Goal: Task Accomplishment & Management: Manage account settings

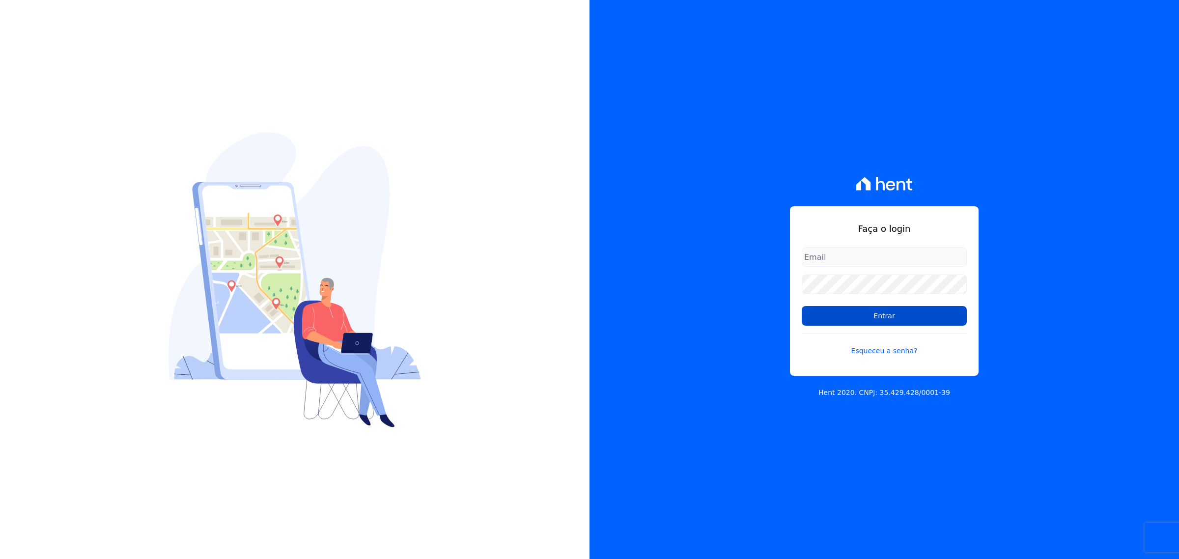
type input "[PERSON_NAME][EMAIL_ADDRESS][DOMAIN_NAME]"
click at [861, 314] on input "Entrar" at bounding box center [883, 316] width 165 height 20
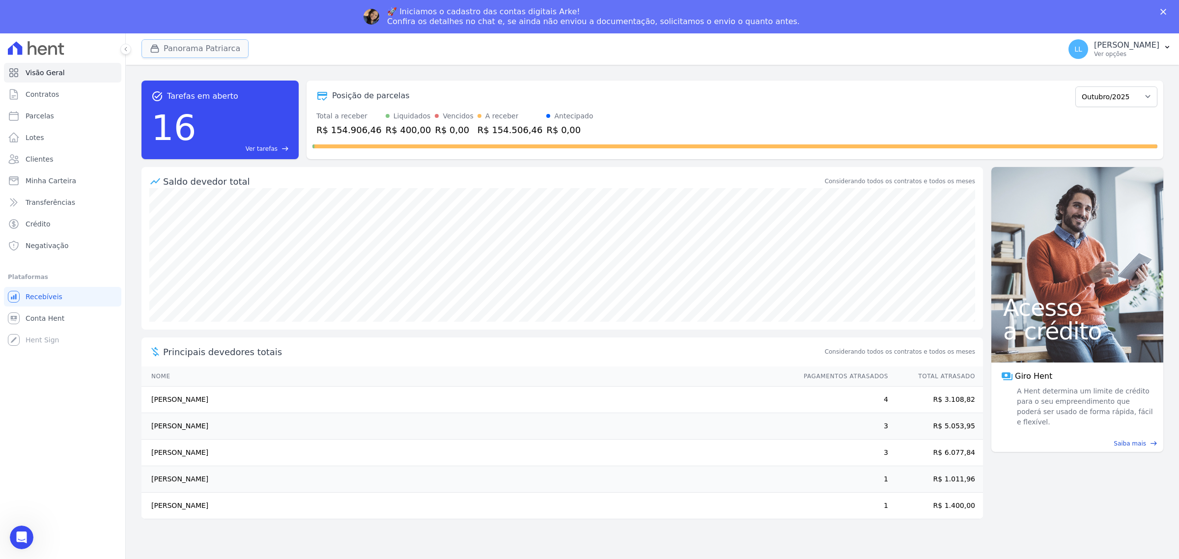
click at [190, 48] on button "Panorama Patriarca" at bounding box center [194, 48] width 107 height 19
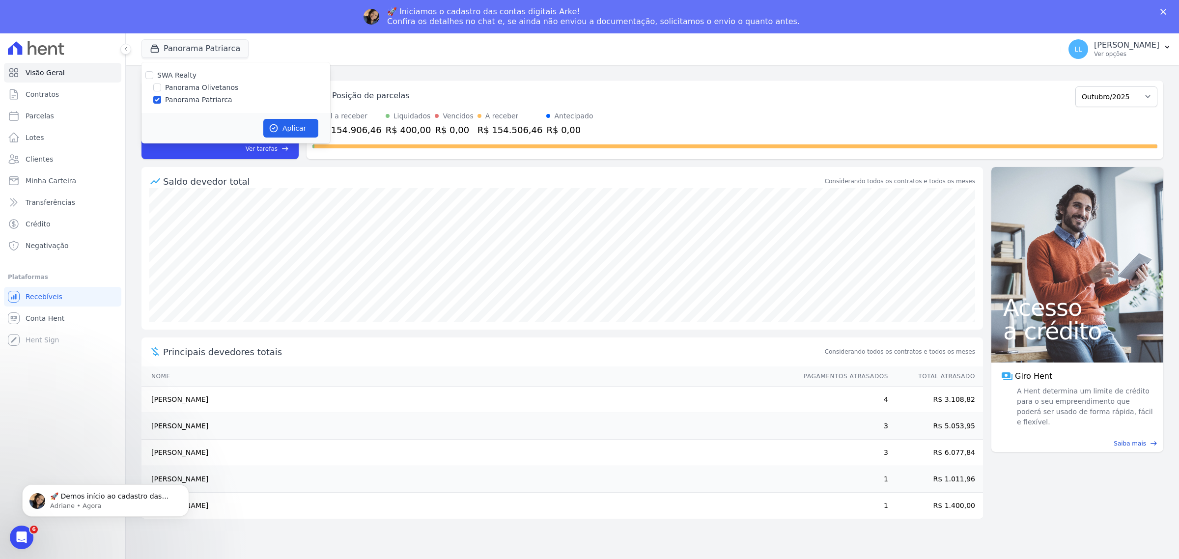
click at [204, 87] on label "Panorama Olivetanos" at bounding box center [201, 88] width 73 height 10
click at [161, 87] on input "Panorama Olivetanos" at bounding box center [157, 87] width 8 height 8
checkbox input "true"
click at [209, 99] on label "Panorama Patriarca" at bounding box center [198, 100] width 67 height 10
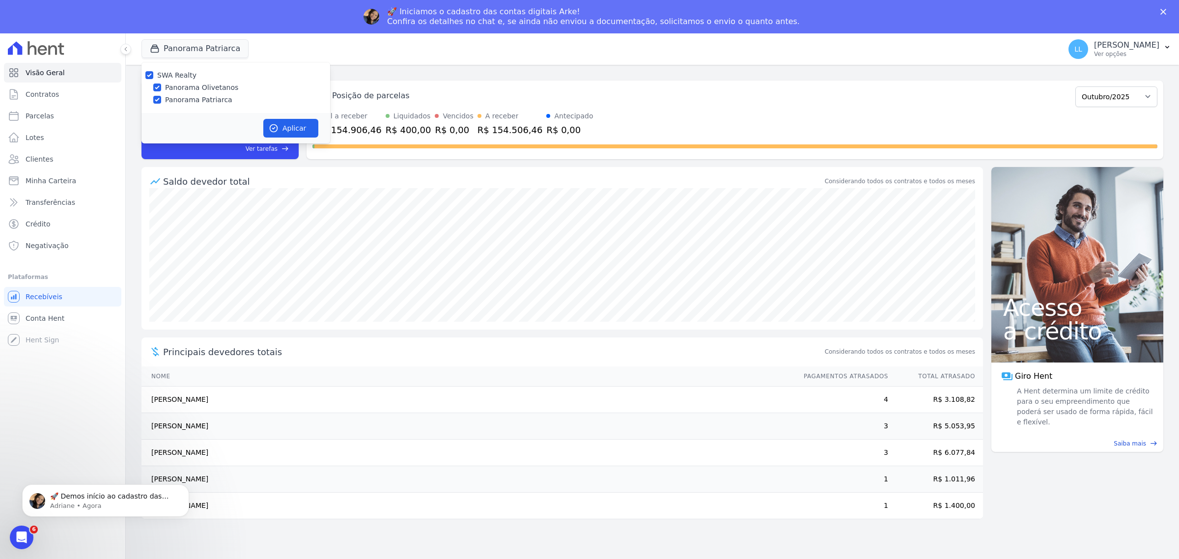
click at [161, 99] on input "Panorama Patriarca" at bounding box center [157, 100] width 8 height 8
checkbox input "false"
click at [287, 127] on button "Aplicar" at bounding box center [290, 128] width 55 height 19
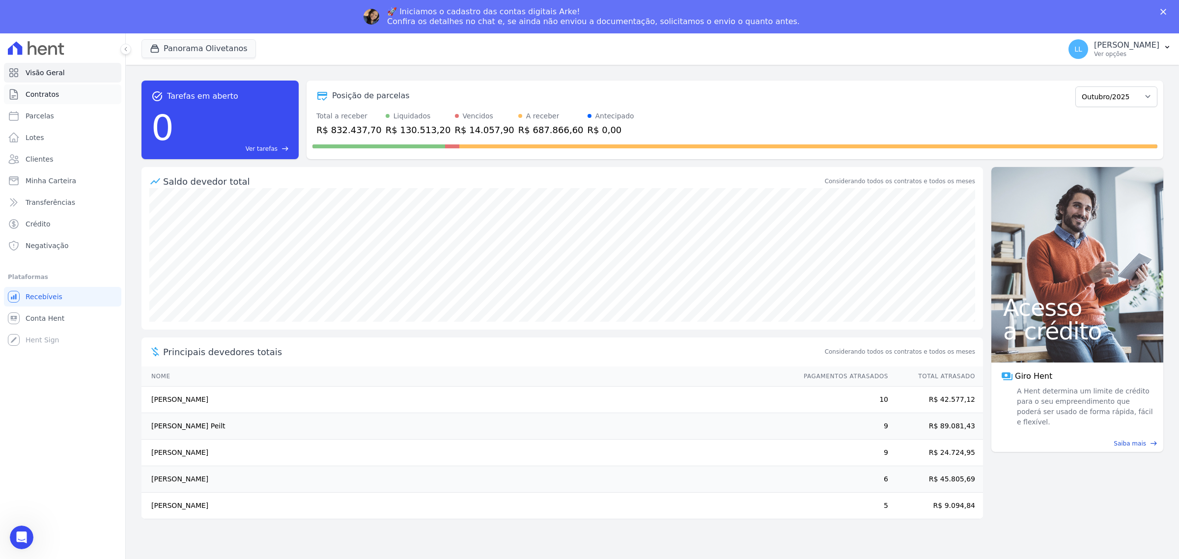
click at [46, 92] on span "Contratos" at bounding box center [42, 94] width 33 height 10
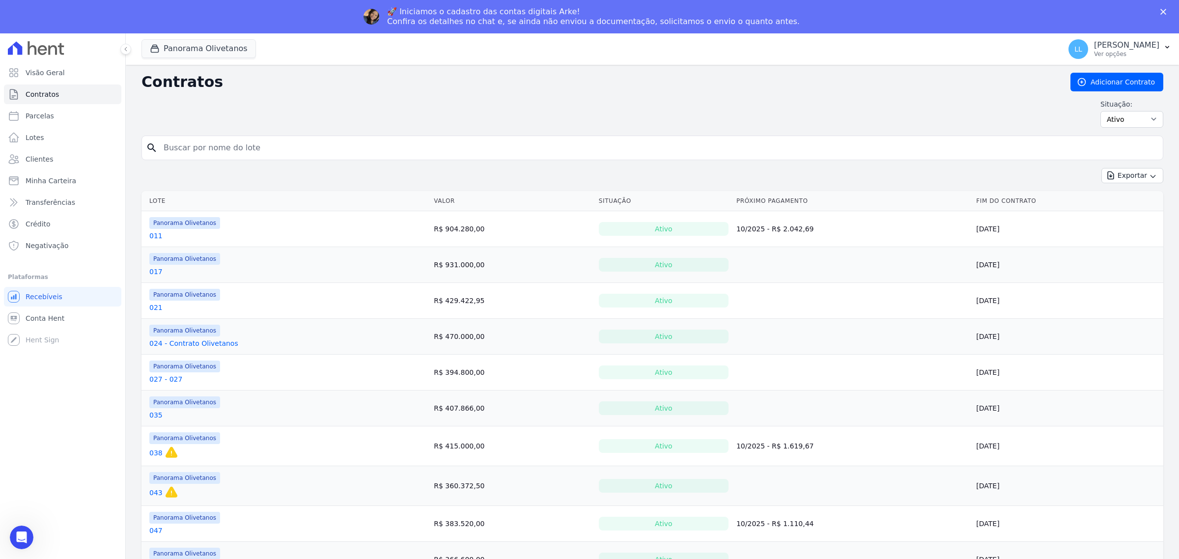
click at [303, 149] on input "search" at bounding box center [658, 148] width 1001 height 20
type input "088"
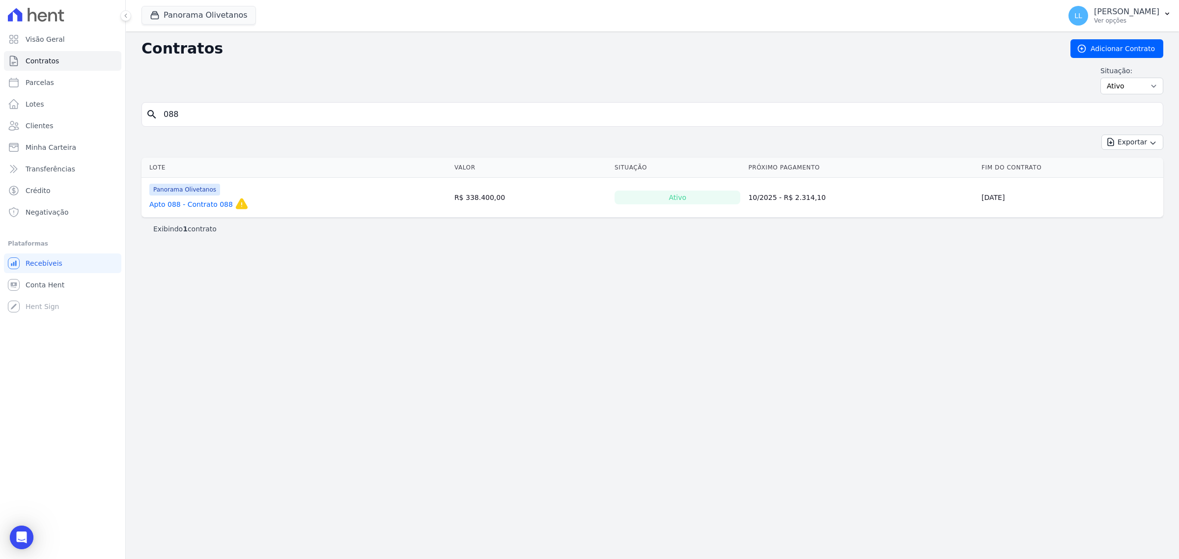
click at [210, 209] on div "Panorama Olivetanos Apto 088 - Contrato 088 Esse contrato irá expirar em [DATE]…" at bounding box center [199, 198] width 101 height 28
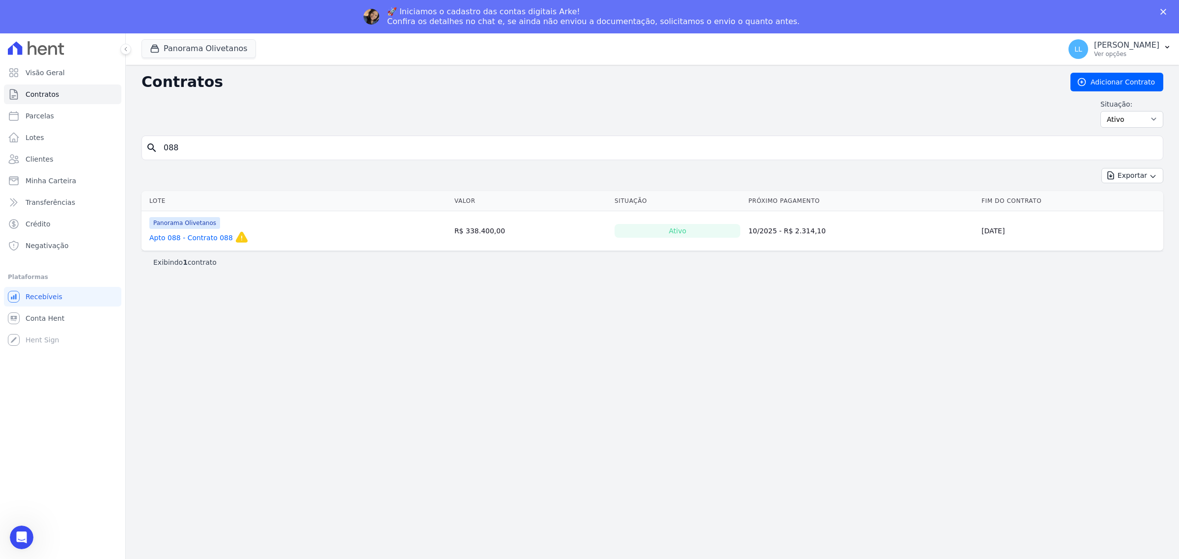
click at [215, 243] on link "Apto 088 - Contrato 088" at bounding box center [190, 238] width 83 height 10
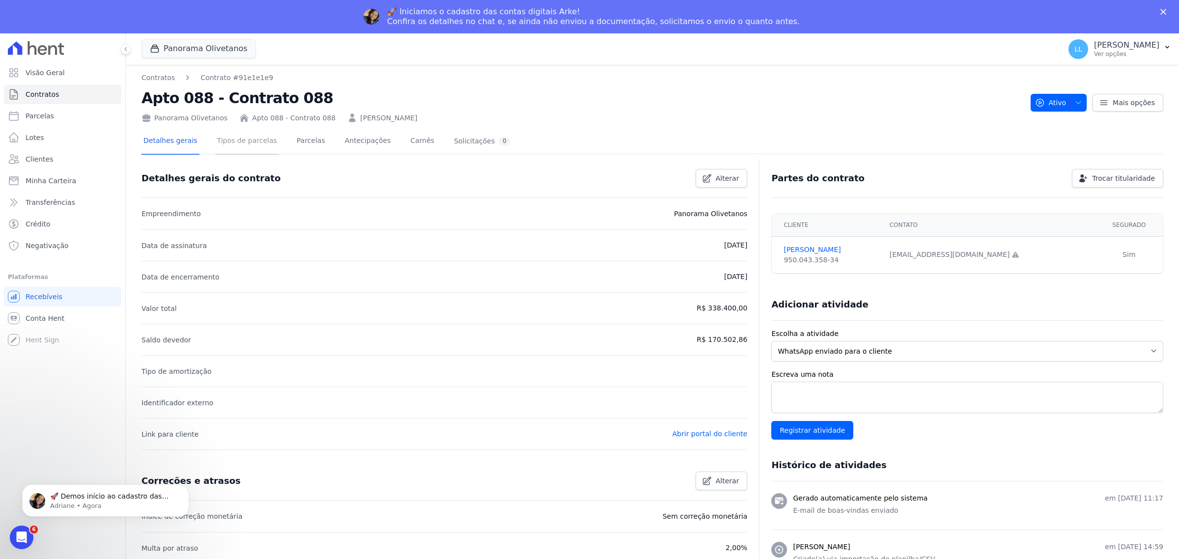
click at [247, 138] on link "Tipos de parcelas" at bounding box center [247, 142] width 64 height 26
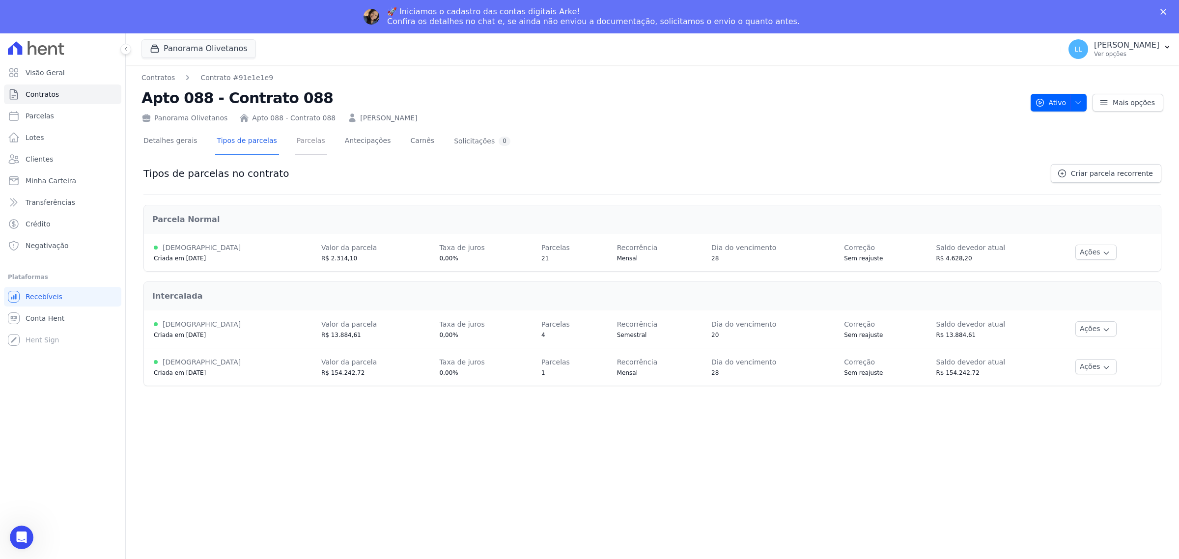
click at [303, 138] on link "Parcelas" at bounding box center [311, 142] width 32 height 26
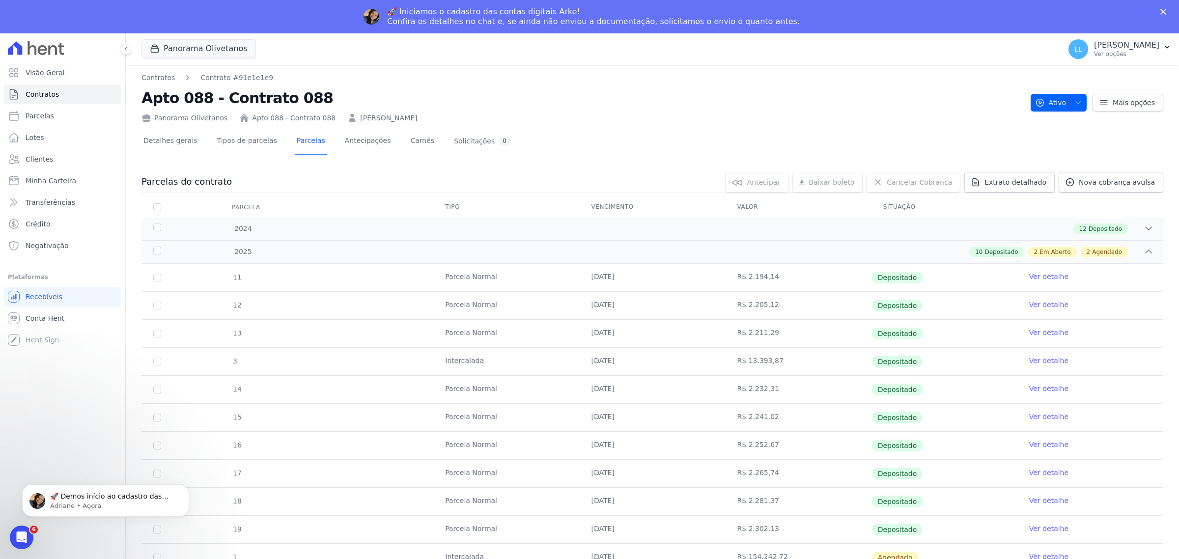
scroll to position [93, 0]
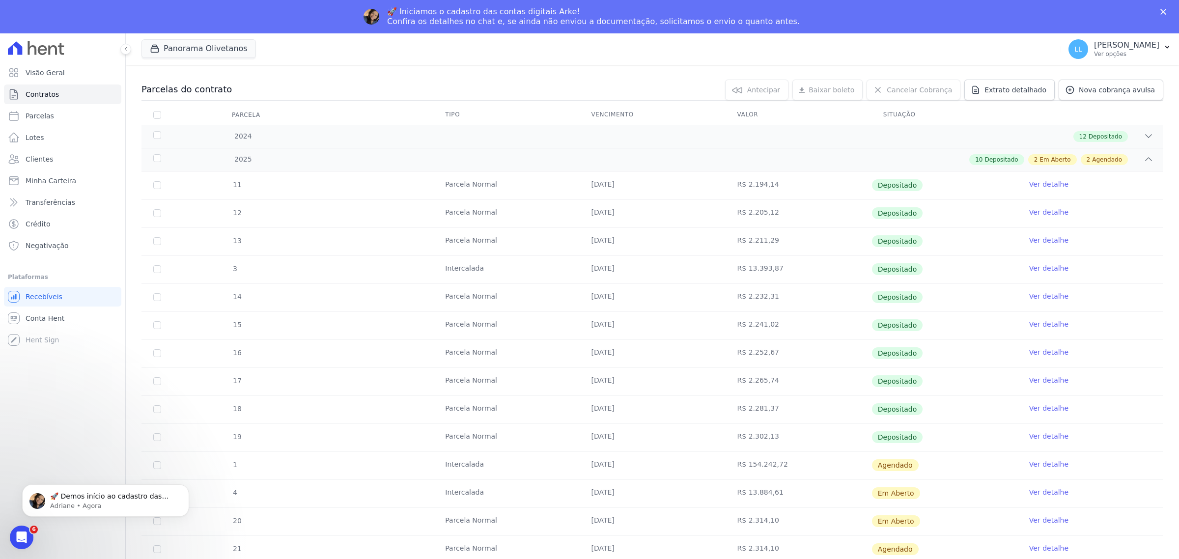
click at [1042, 465] on link "Ver detalhe" at bounding box center [1048, 464] width 39 height 10
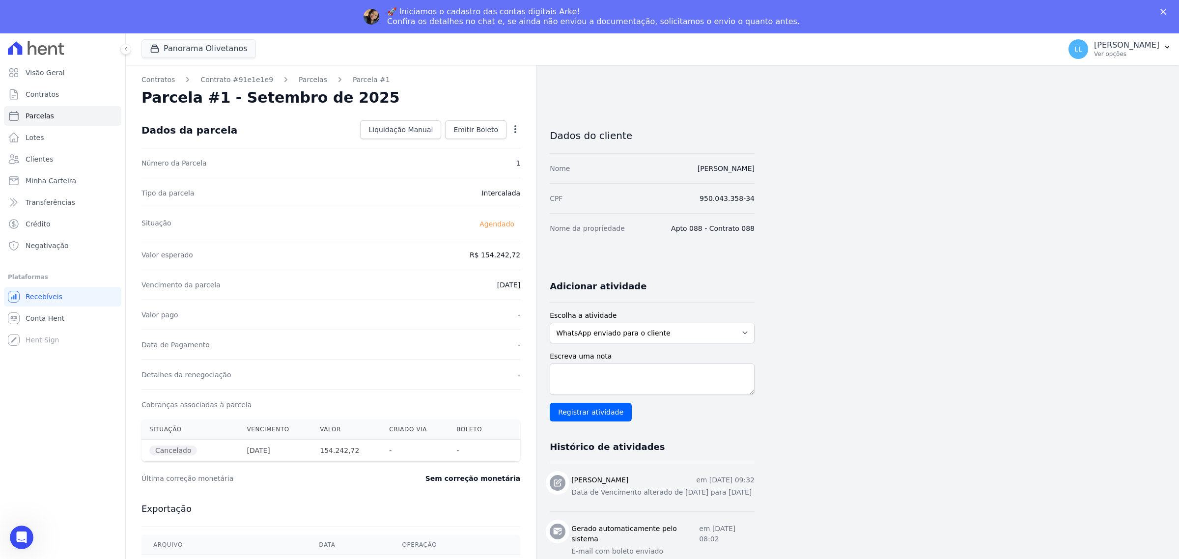
click at [516, 131] on icon "button" at bounding box center [515, 129] width 10 height 10
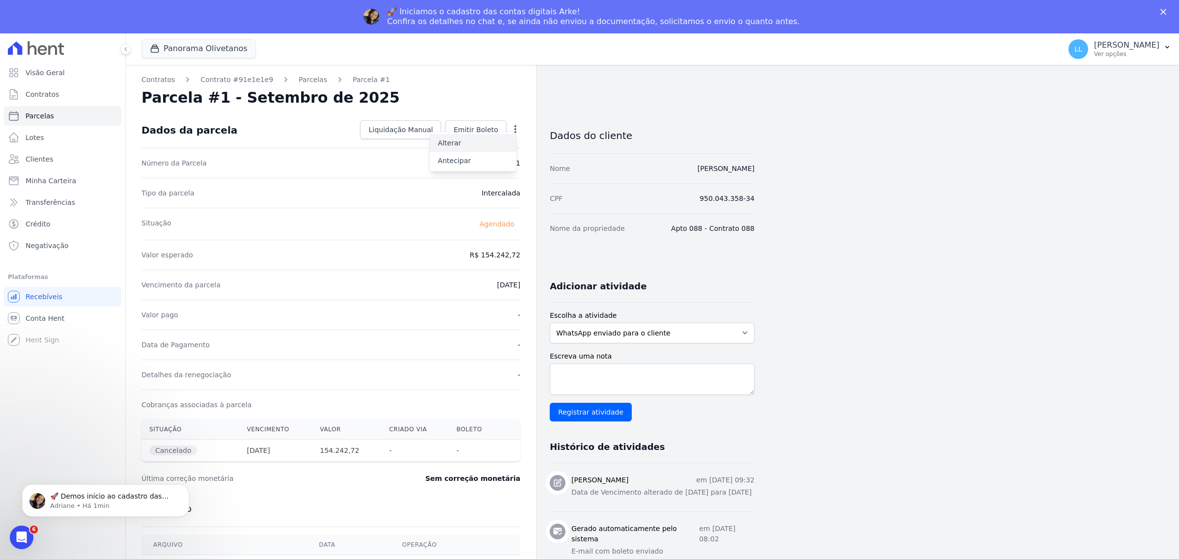
click at [462, 144] on link "Alterar" at bounding box center [473, 143] width 86 height 18
click at [299, 82] on link "Parcelas" at bounding box center [313, 80] width 28 height 10
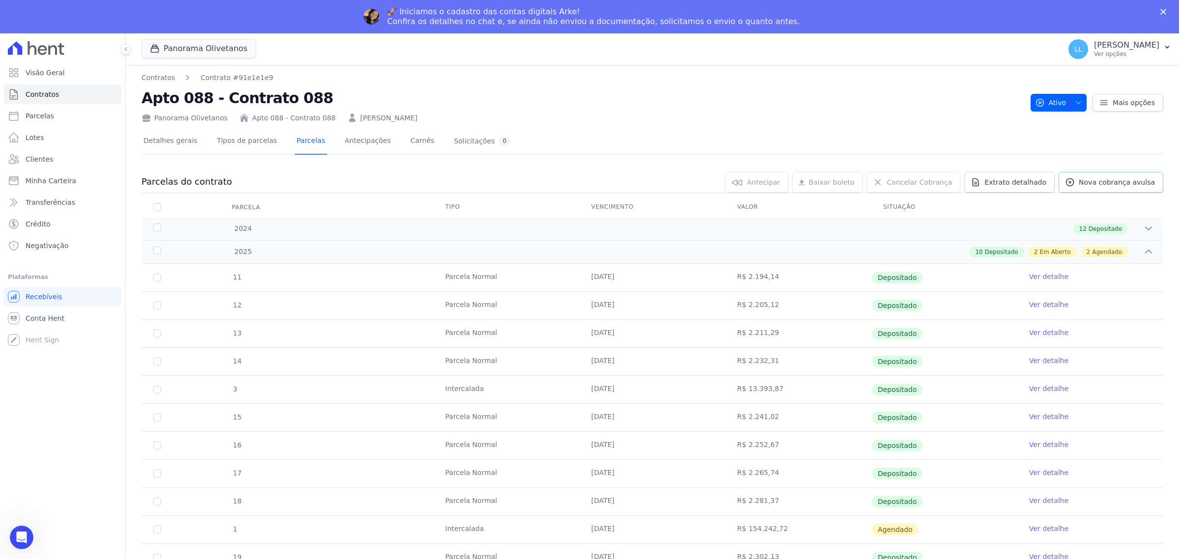
click at [1108, 179] on span "Nova cobrança avulsa" at bounding box center [1116, 182] width 76 height 10
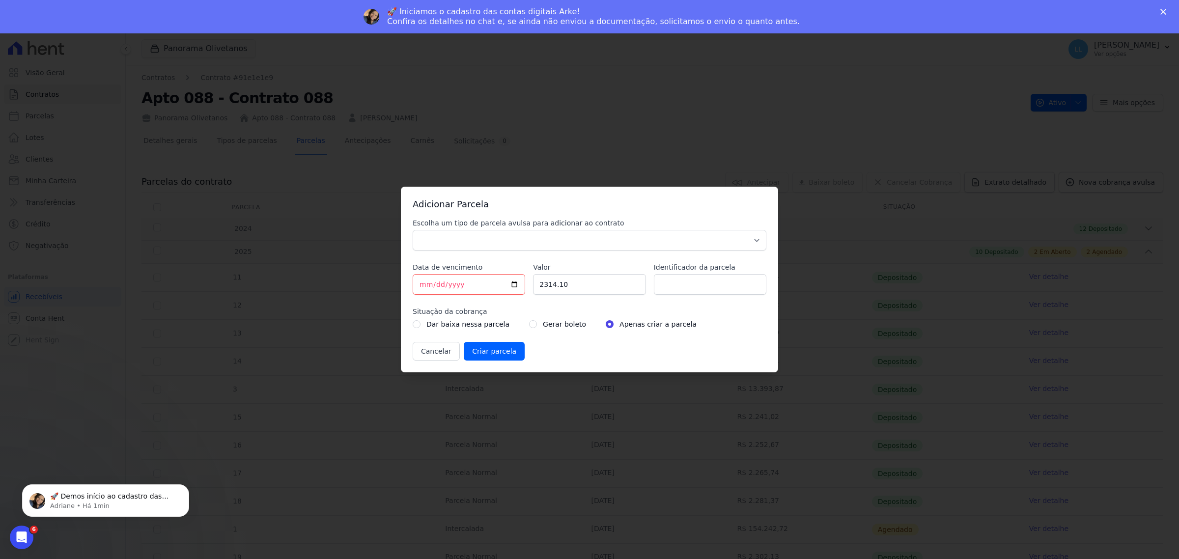
click at [469, 225] on label "Escolha um tipo de parcela avulsa para adicionar ao contrato" at bounding box center [590, 223] width 354 height 10
click at [469, 230] on select "Parcela Normal Sinal Caução Intercalada Chaves Pré Chaves Pós Chaves Taxas Quit…" at bounding box center [590, 240] width 354 height 21
click at [478, 246] on select "Parcela Normal Sinal Caução Intercalada Chaves Pré Chaves Pós Chaves Taxas Quit…" at bounding box center [590, 240] width 354 height 21
select select "others"
click at [413, 230] on select "Parcela Normal Sinal Caução Intercalada Chaves Pré Chaves Pós Chaves Taxas Quit…" at bounding box center [590, 240] width 354 height 21
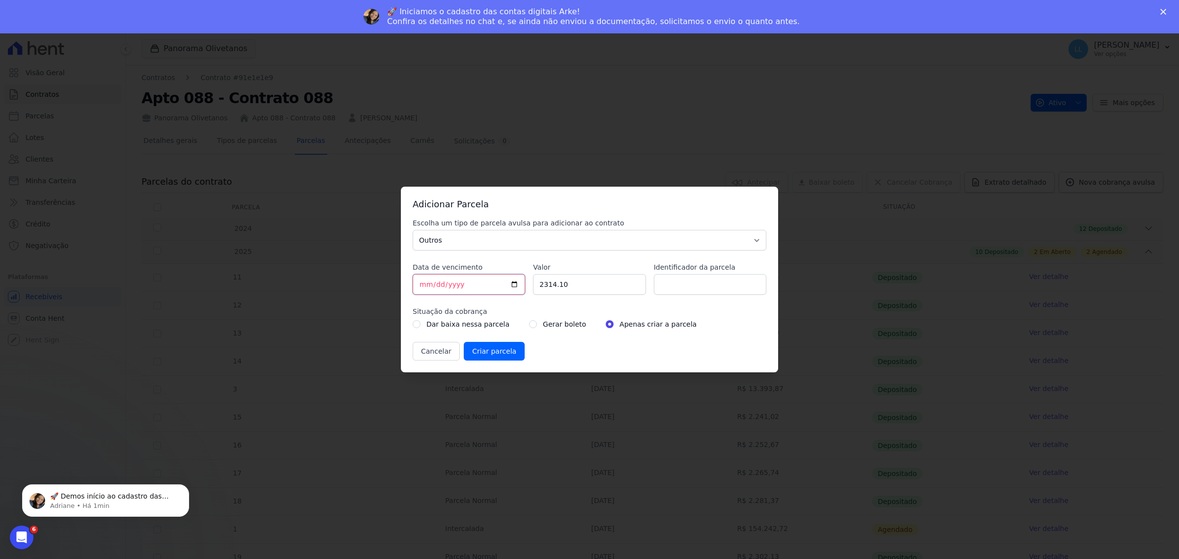
click at [518, 284] on input "[DATE]" at bounding box center [469, 284] width 112 height 21
type input "[DATE]"
drag, startPoint x: 611, startPoint y: 276, endPoint x: 375, endPoint y: 226, distance: 241.9
click at [264, 271] on div "Adicionar Parcela Escolha um tipo de parcela avulsa para adicionar ao contrato …" at bounding box center [589, 279] width 1179 height 559
click at [563, 283] on input "155044.18" at bounding box center [589, 284] width 112 height 21
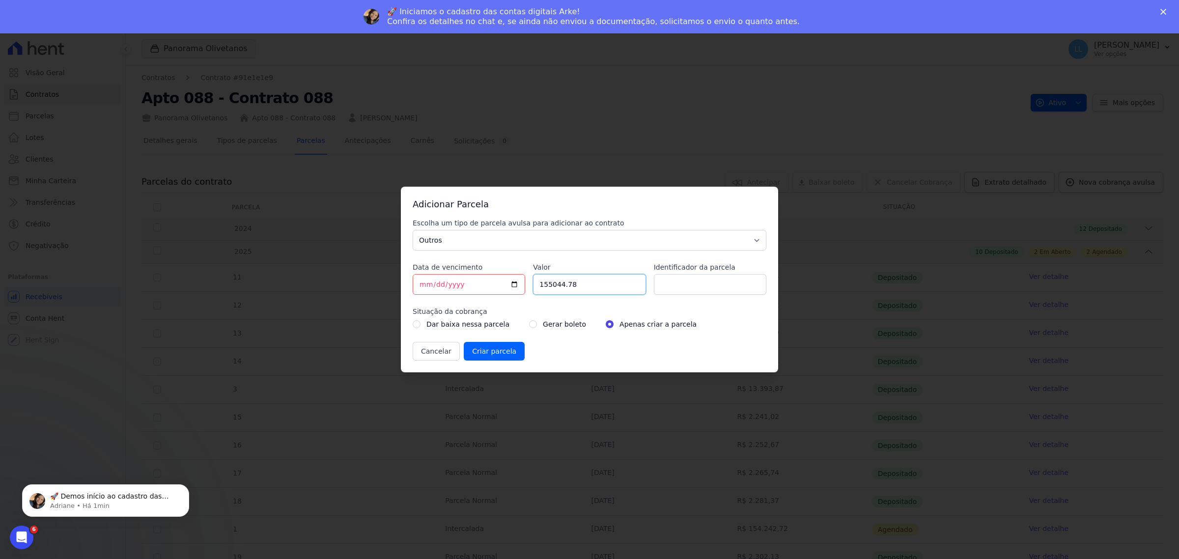
type input "155044.78"
click at [720, 286] on input "Identificador da parcela" at bounding box center [710, 284] width 112 height 21
type input "6713"
click at [547, 325] on label "Gerar boleto" at bounding box center [564, 324] width 43 height 12
click at [529, 322] on input "radio" at bounding box center [533, 324] width 8 height 8
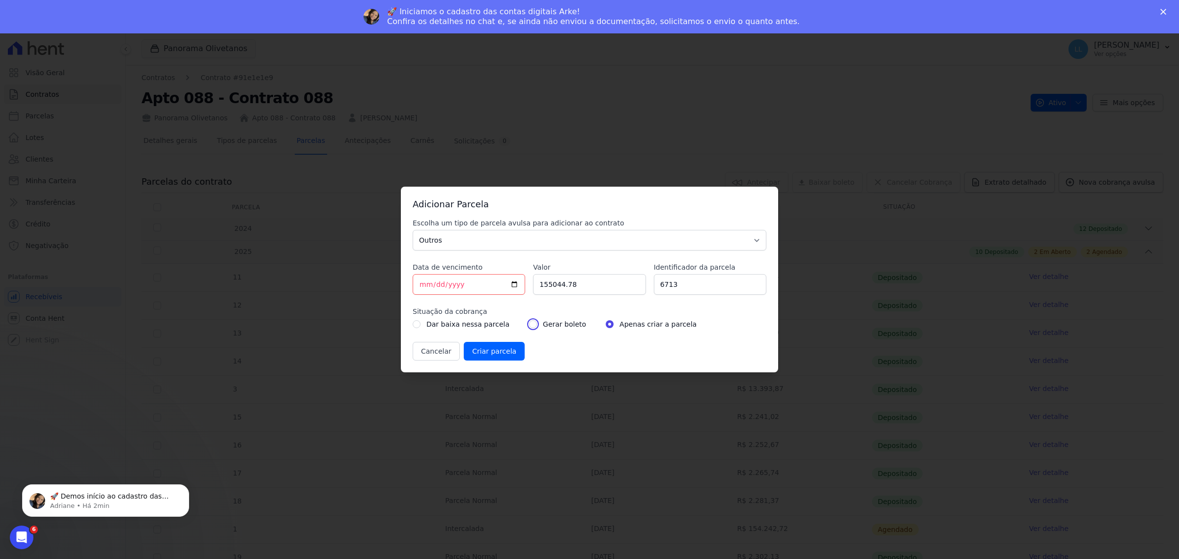
radio input "true"
click at [492, 351] on input "Criar parcela" at bounding box center [494, 351] width 61 height 19
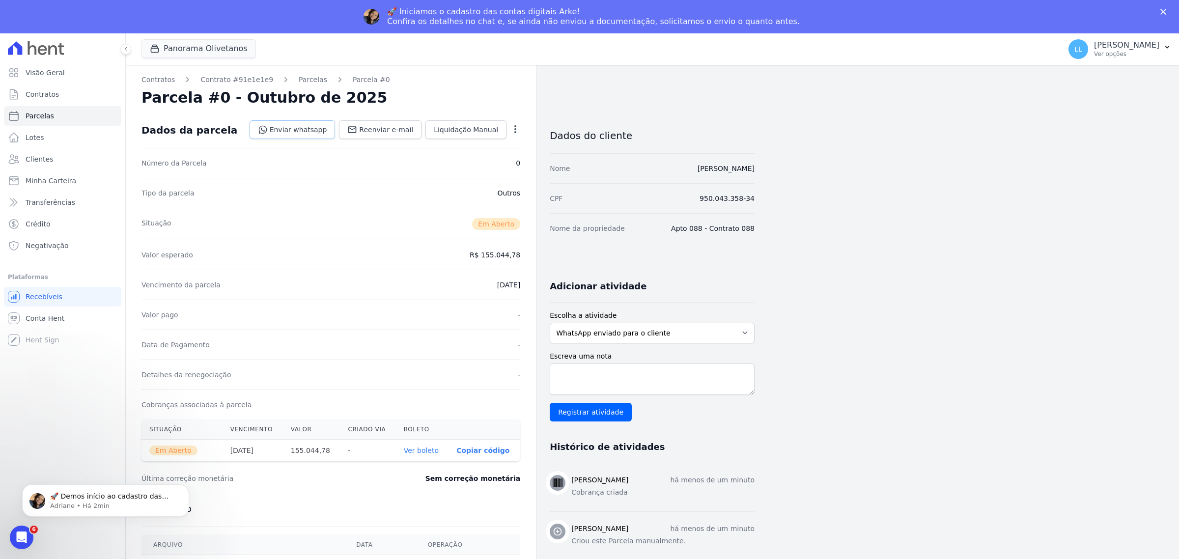
click at [323, 129] on link "Enviar whatsapp" at bounding box center [292, 129] width 86 height 19
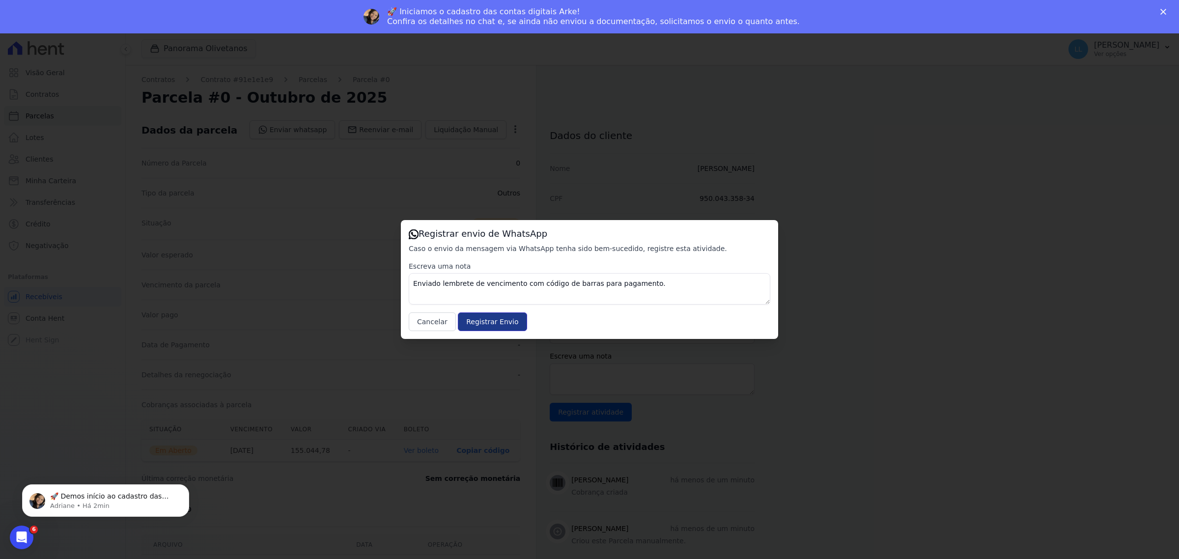
click at [499, 321] on input "Registrar Envio" at bounding box center [492, 321] width 69 height 19
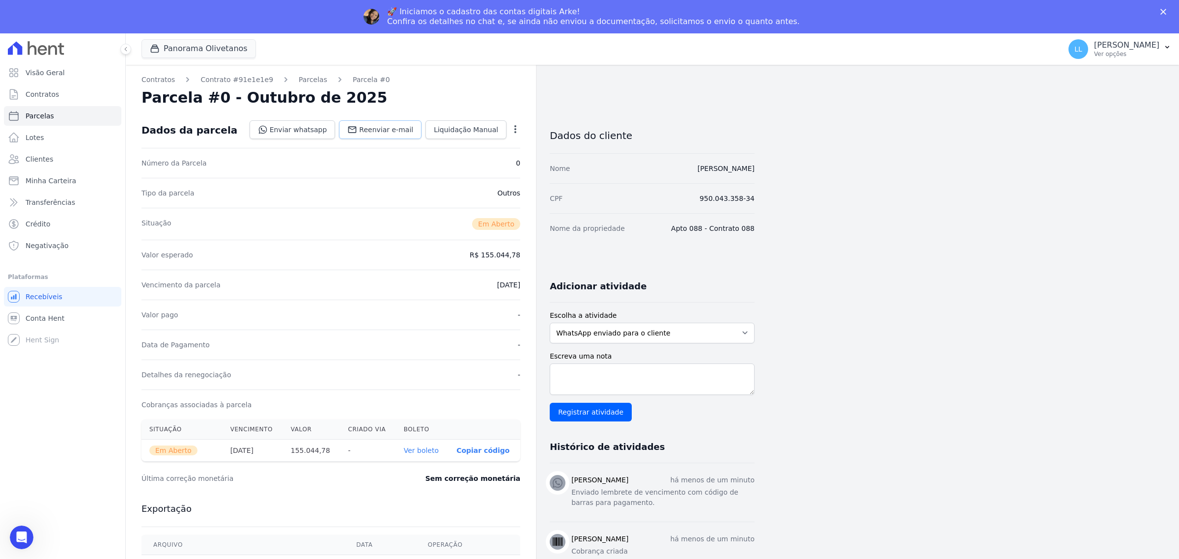
click at [398, 128] on span "Reenviar e-mail" at bounding box center [386, 130] width 54 height 10
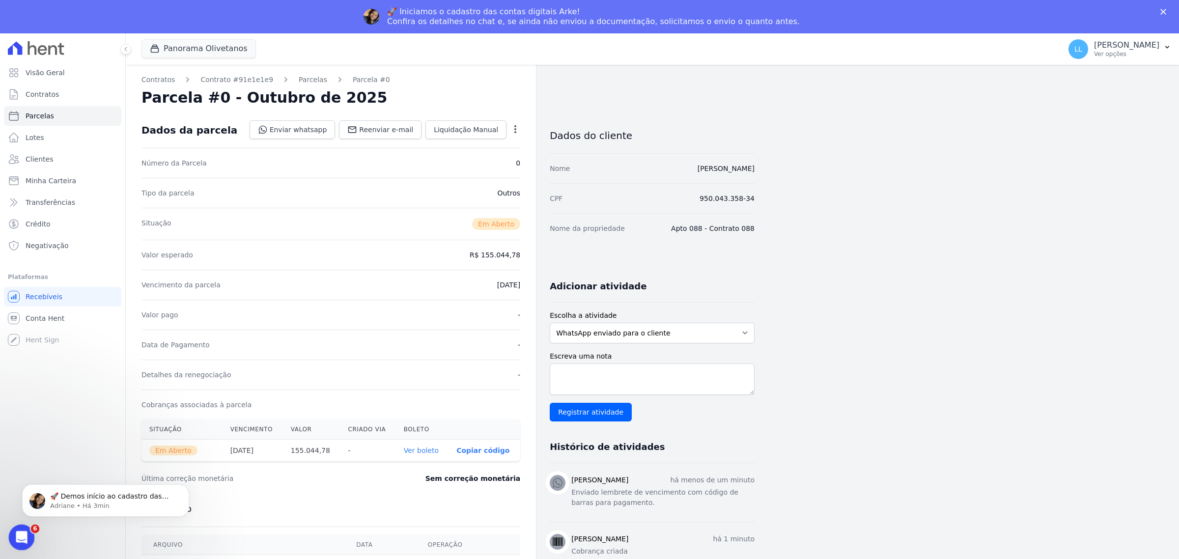
click at [25, 533] on icon "Abertura do Messenger da Intercom" at bounding box center [20, 536] width 16 height 16
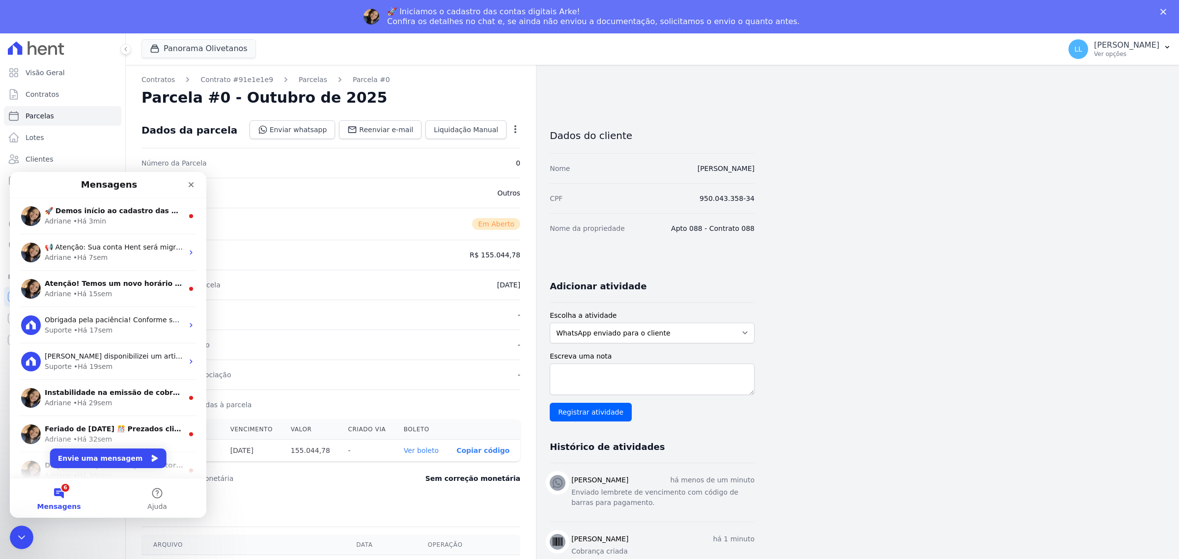
click at [1164, 11] on icon "Fechar" at bounding box center [1163, 12] width 6 height 6
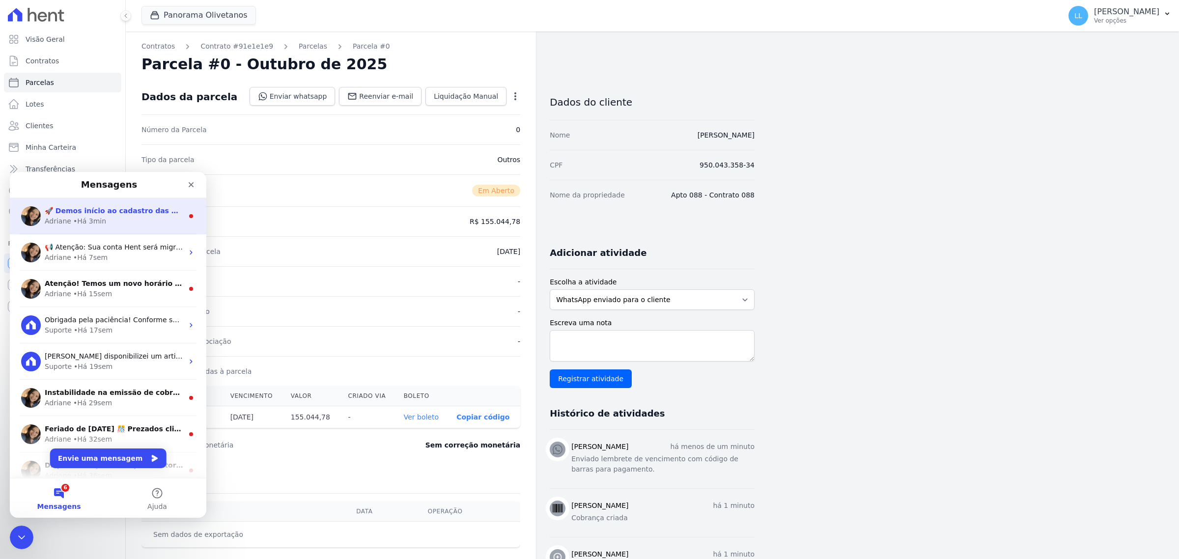
click at [142, 221] on div "Adriane • Há 3min" at bounding box center [114, 221] width 138 height 10
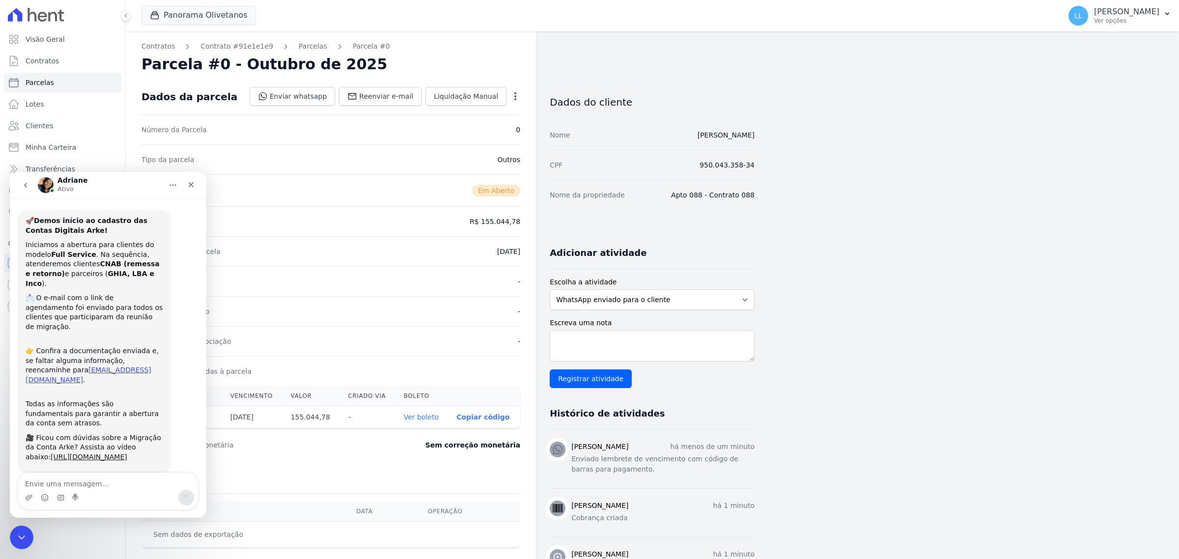
scroll to position [21, 0]
